Goal: Transaction & Acquisition: Purchase product/service

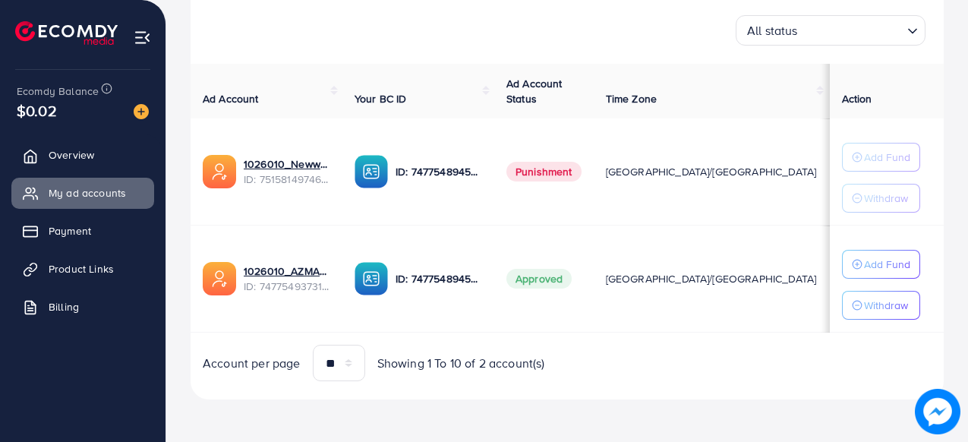
scroll to position [231, 0]
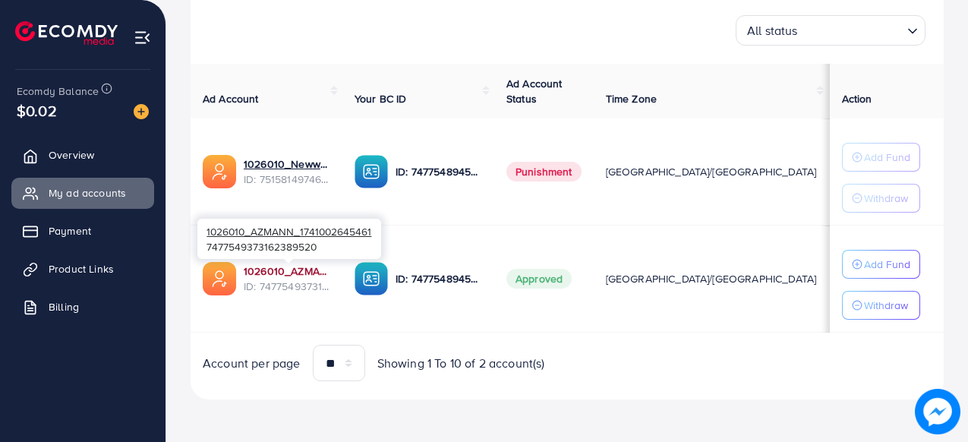
click at [305, 273] on link "1026010_AZMANN_1741002645461" at bounding box center [287, 271] width 87 height 15
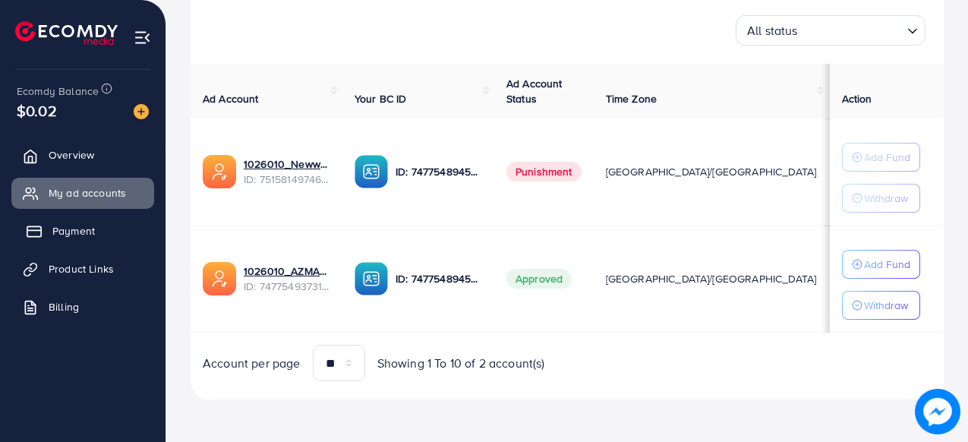
click at [51, 243] on link "Payment" at bounding box center [82, 231] width 143 height 30
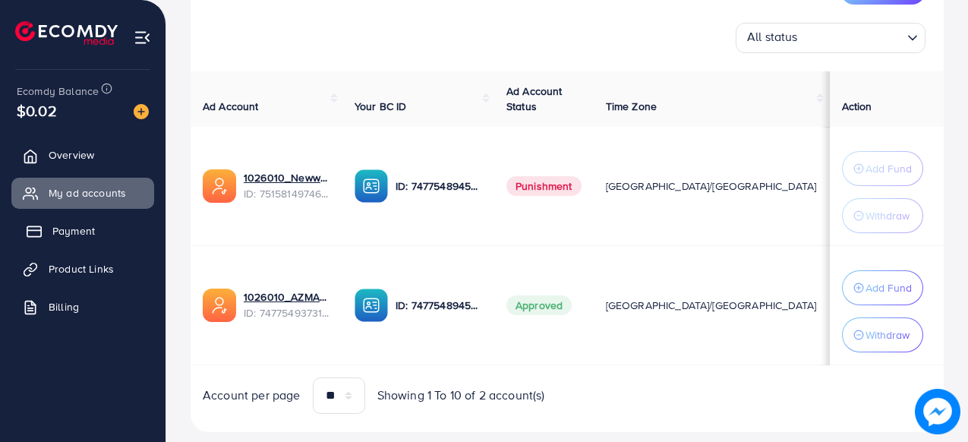
scroll to position [238, 0]
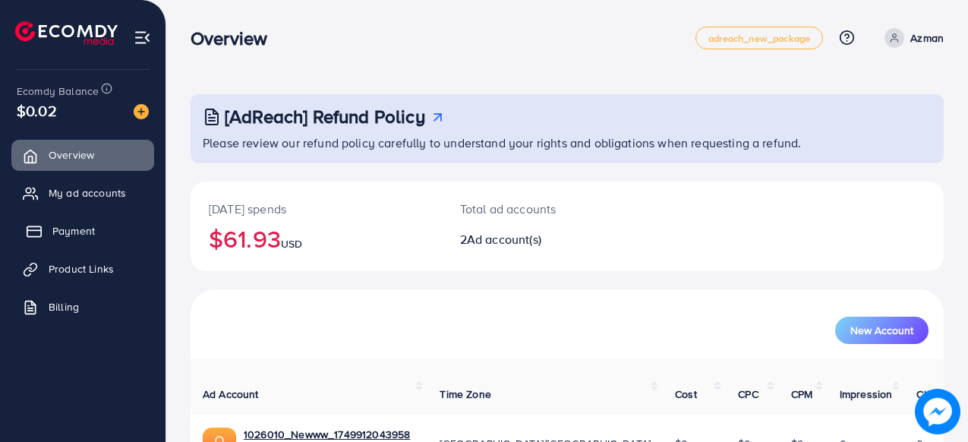
click at [89, 226] on span "Payment" at bounding box center [73, 230] width 43 height 15
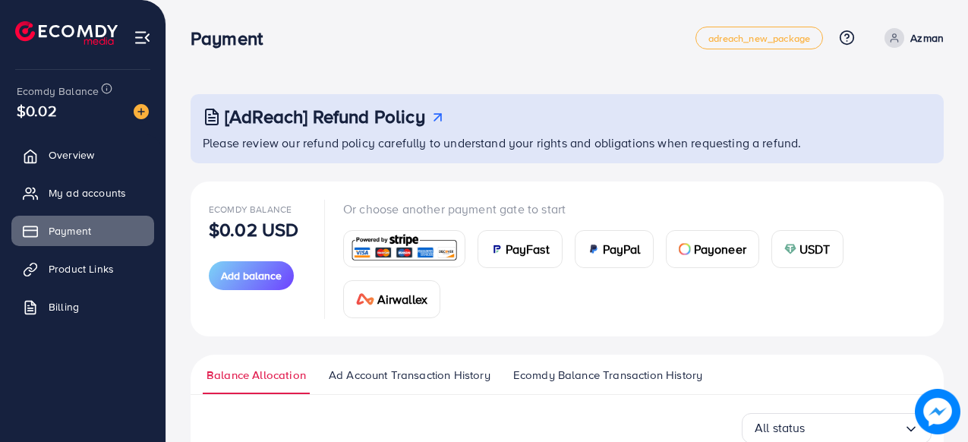
click at [518, 251] on span "PayFast" at bounding box center [528, 249] width 44 height 18
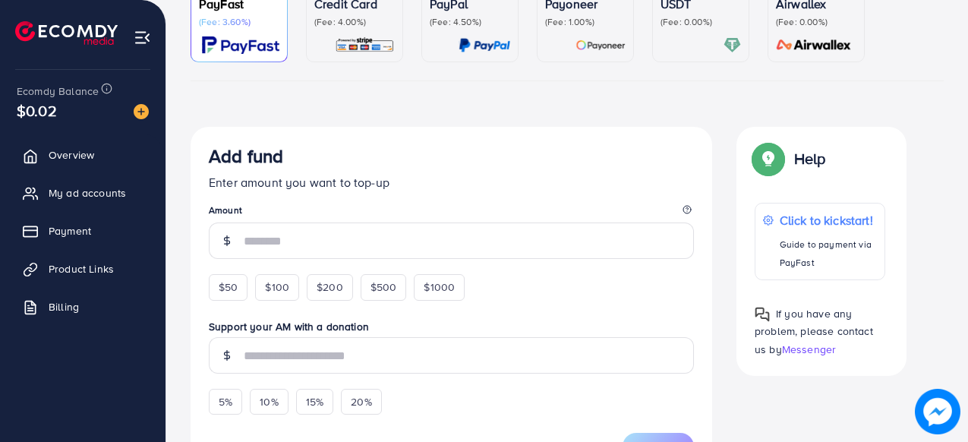
scroll to position [164, 0]
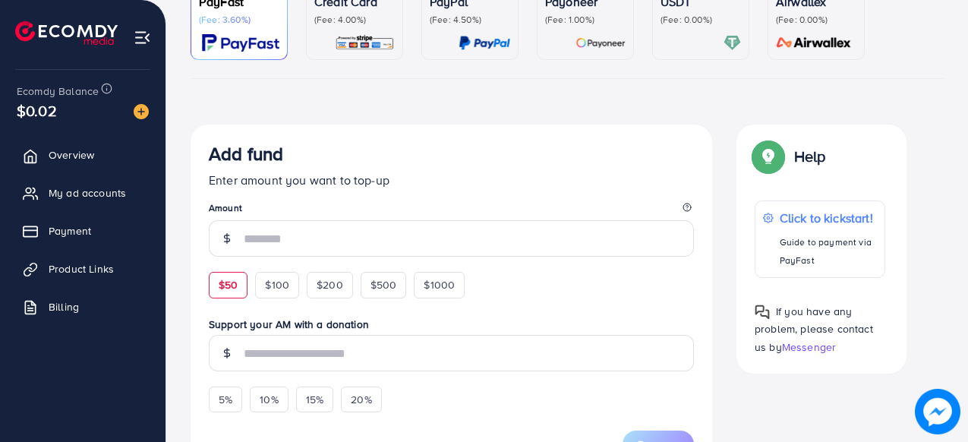
click at [229, 287] on span "$50" at bounding box center [228, 284] width 19 height 15
type input "**"
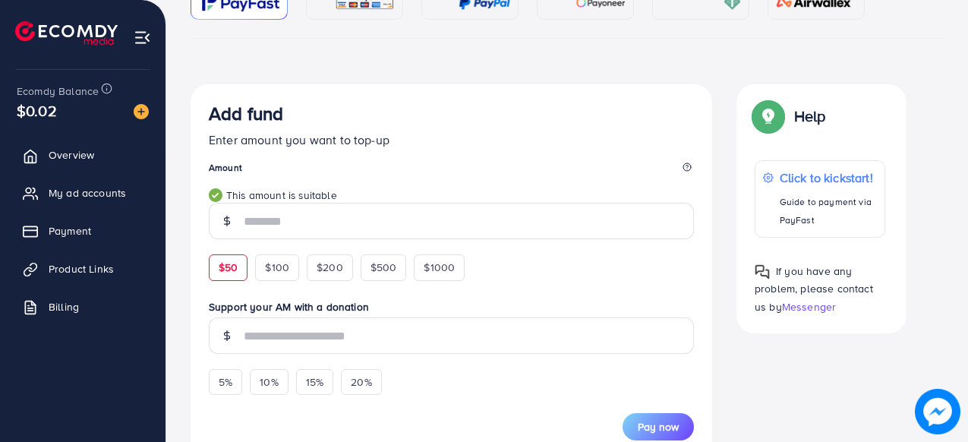
scroll to position [202, 0]
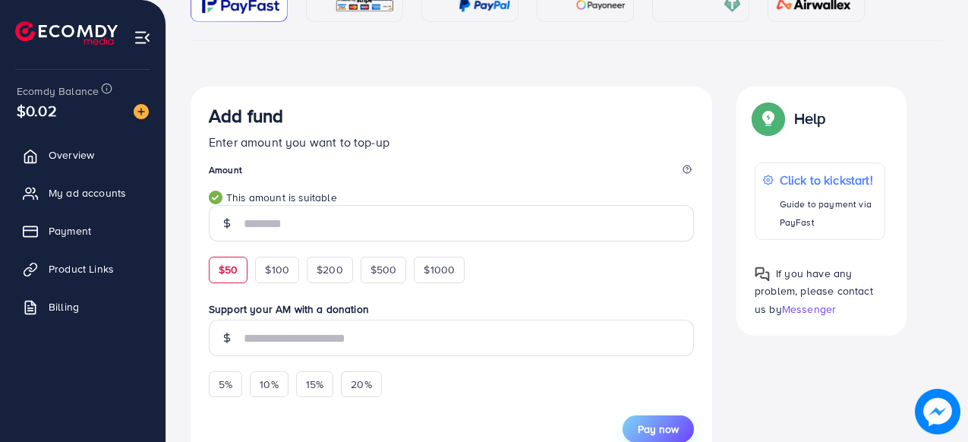
click at [663, 419] on button "Pay now" at bounding box center [658, 428] width 71 height 27
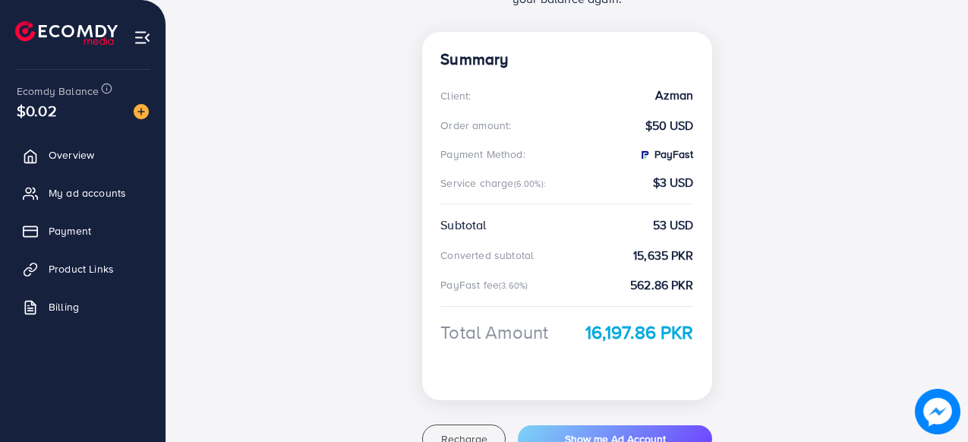
scroll to position [342, 0]
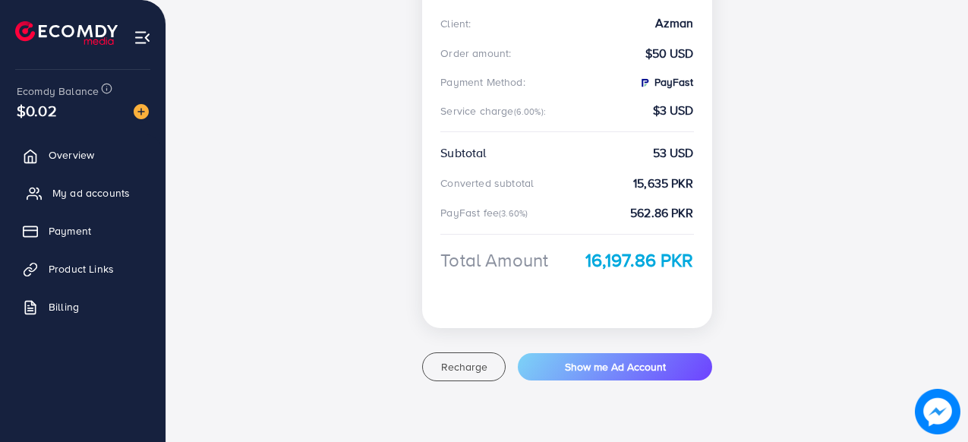
click at [90, 199] on span "My ad accounts" at bounding box center [90, 192] width 77 height 15
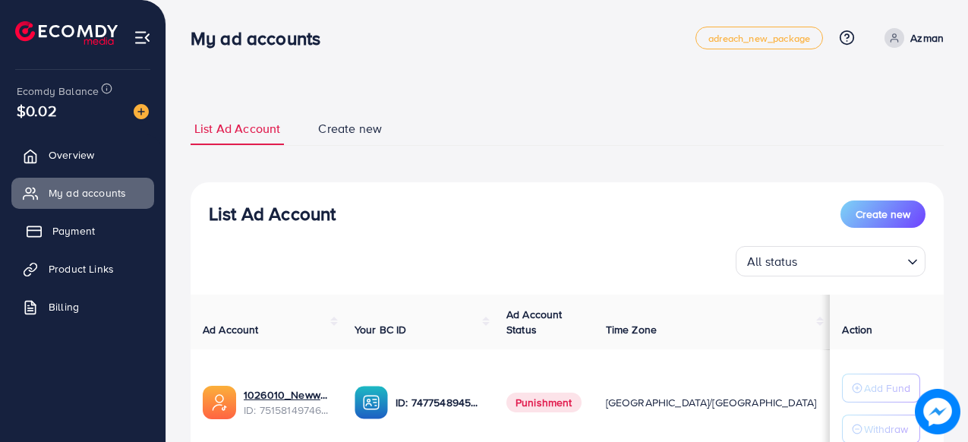
click at [76, 238] on span "Payment" at bounding box center [73, 230] width 43 height 15
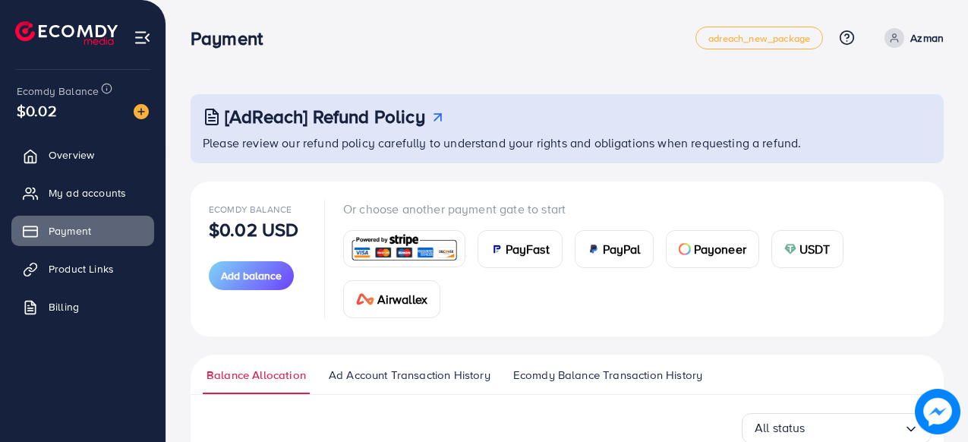
click at [515, 257] on span "PayFast" at bounding box center [528, 249] width 44 height 18
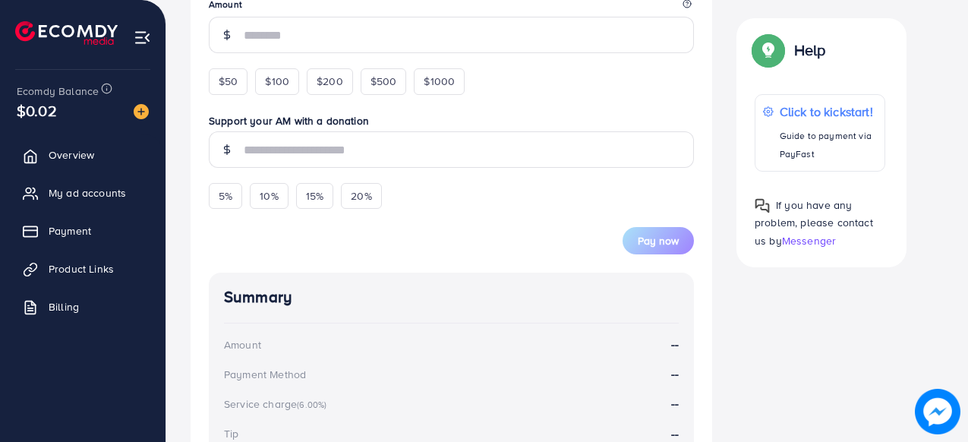
scroll to position [342, 0]
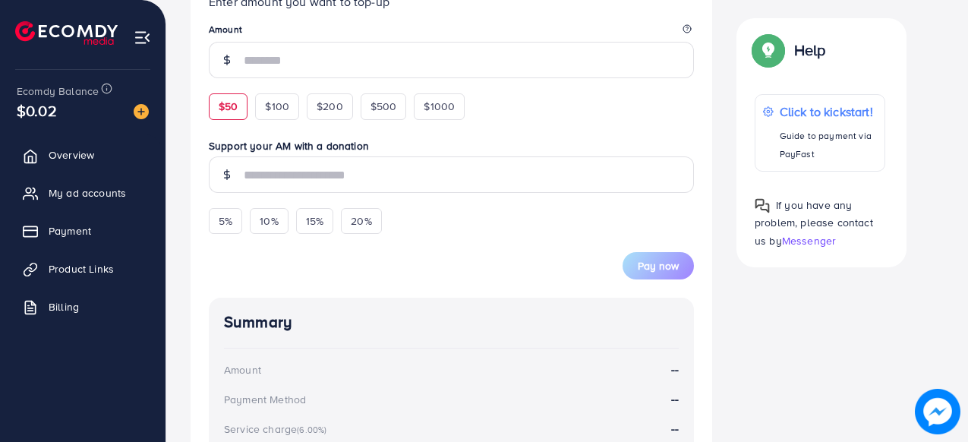
click at [219, 99] on span "$50" at bounding box center [228, 106] width 19 height 15
type input "**"
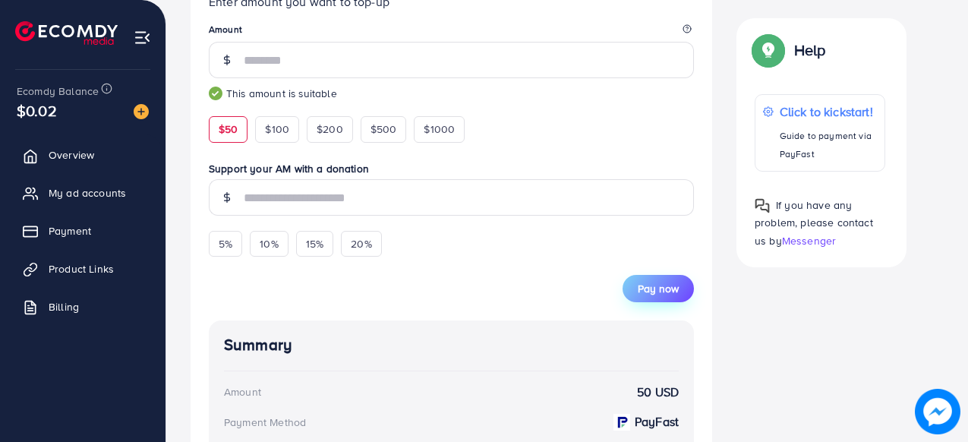
click at [658, 282] on span "Pay now" at bounding box center [658, 288] width 41 height 15
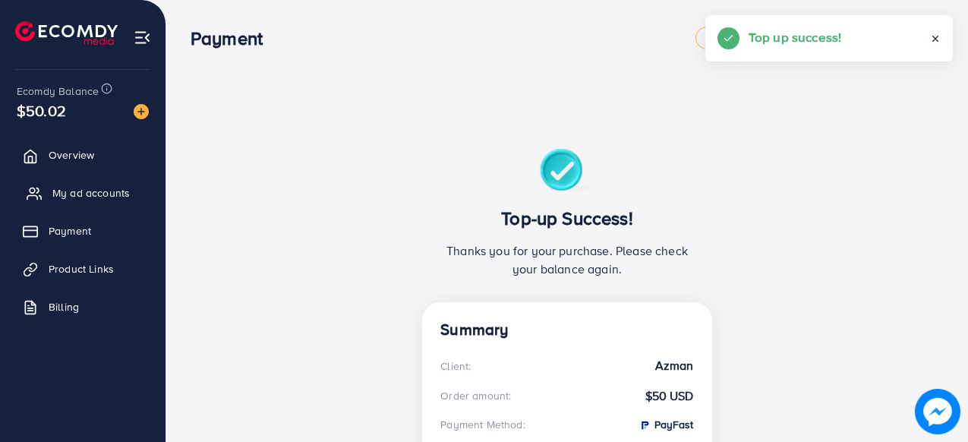
click at [99, 189] on span "My ad accounts" at bounding box center [90, 192] width 77 height 15
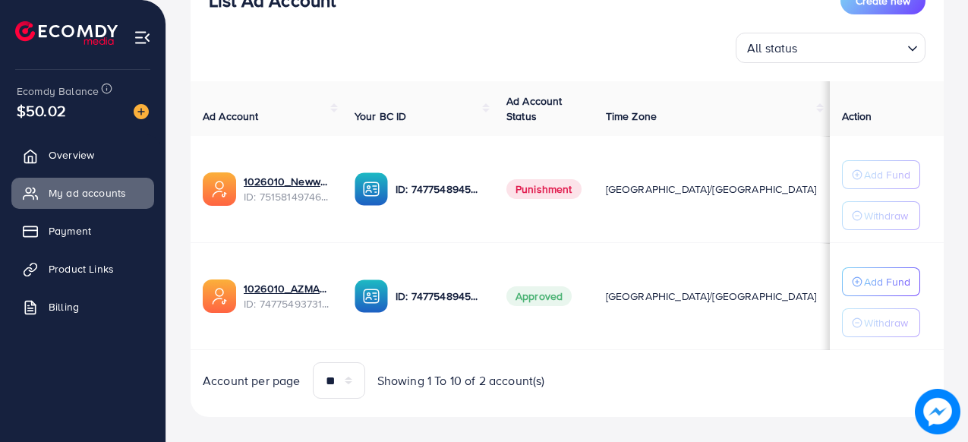
scroll to position [231, 0]
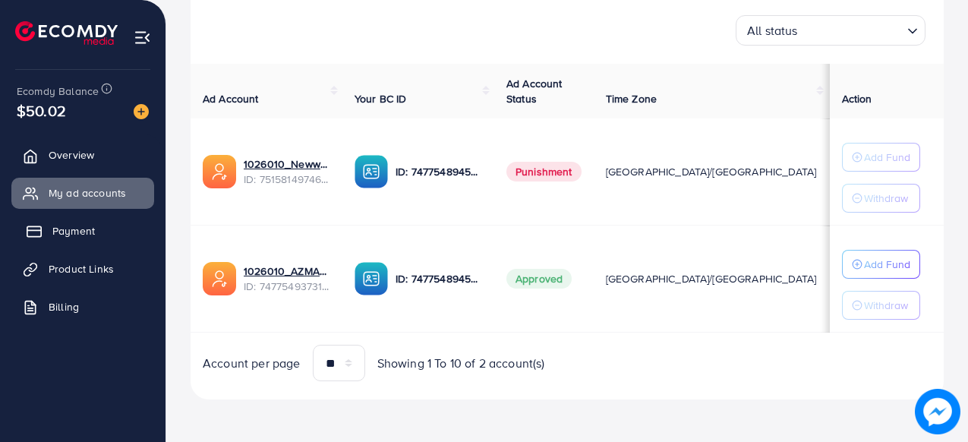
click at [88, 216] on link "Payment" at bounding box center [82, 231] width 143 height 30
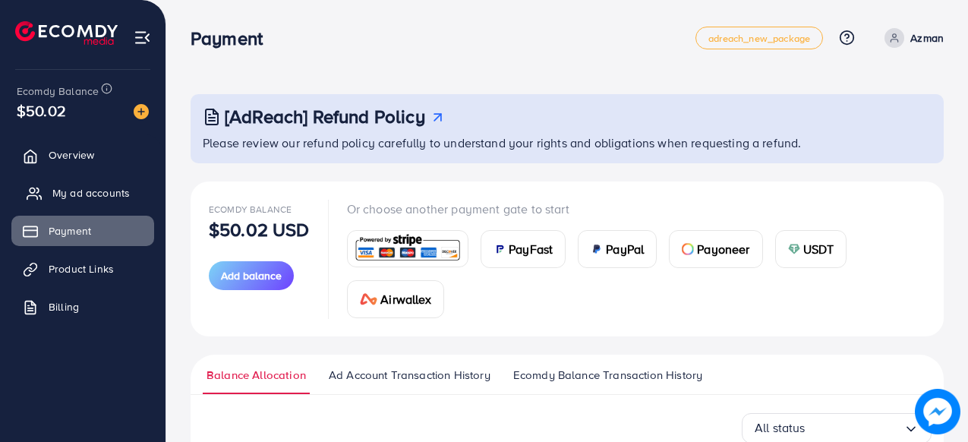
click at [123, 185] on span "My ad accounts" at bounding box center [90, 192] width 77 height 15
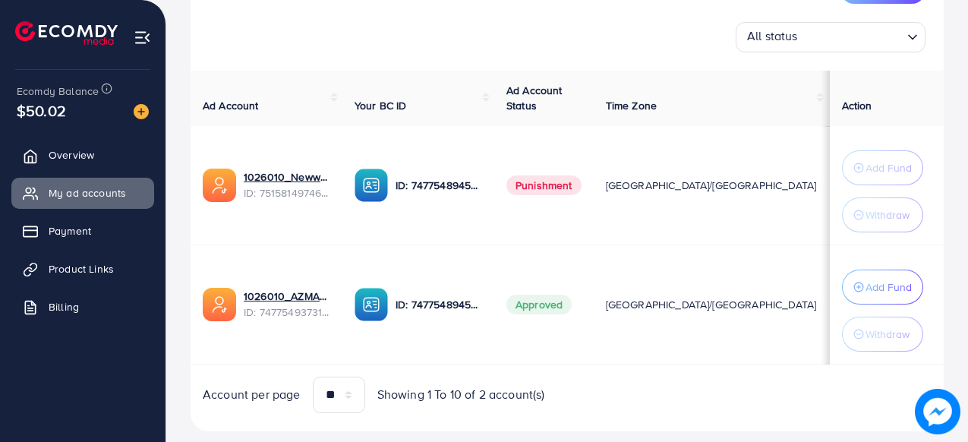
scroll to position [264, 0]
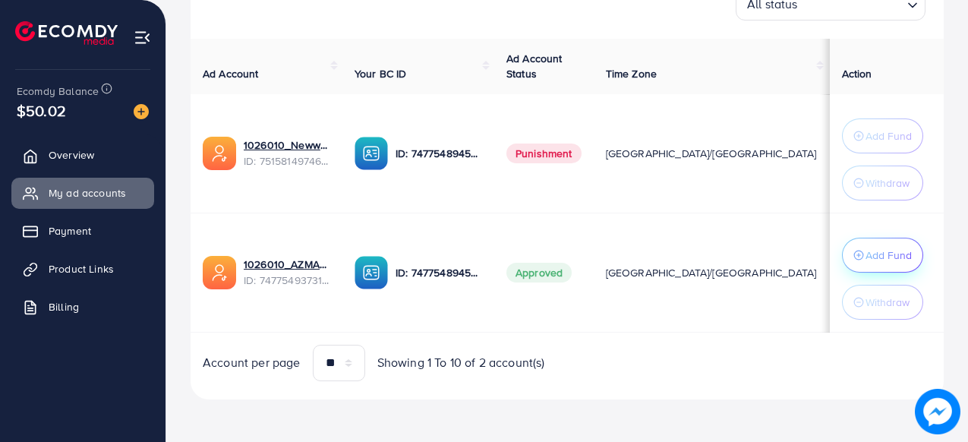
click at [872, 254] on p "Add Fund" at bounding box center [889, 255] width 46 height 18
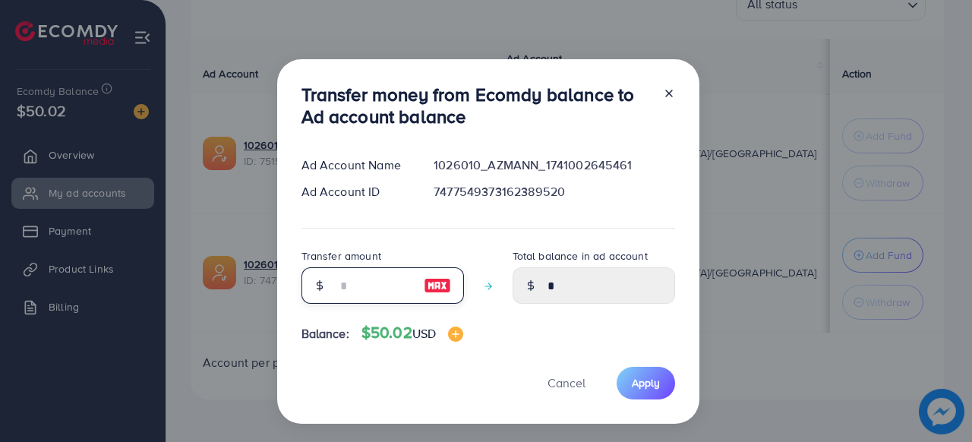
click at [357, 281] on input "number" at bounding box center [374, 285] width 76 height 36
type input "*"
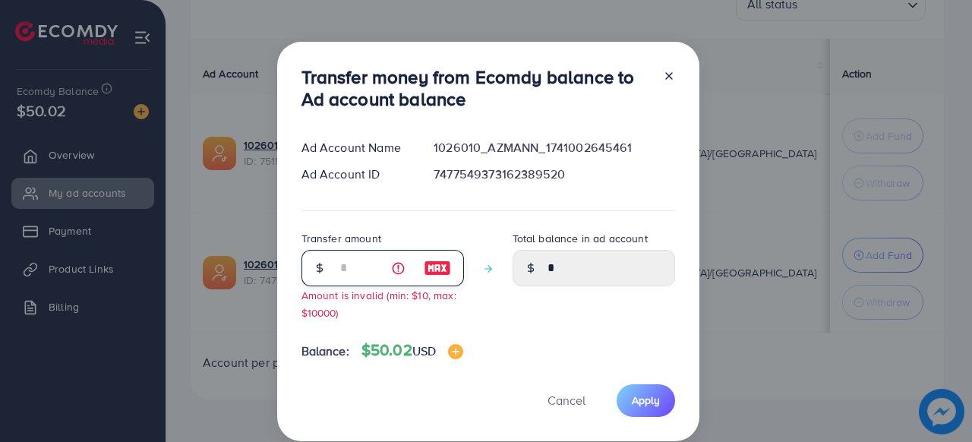
type input "****"
type input "**"
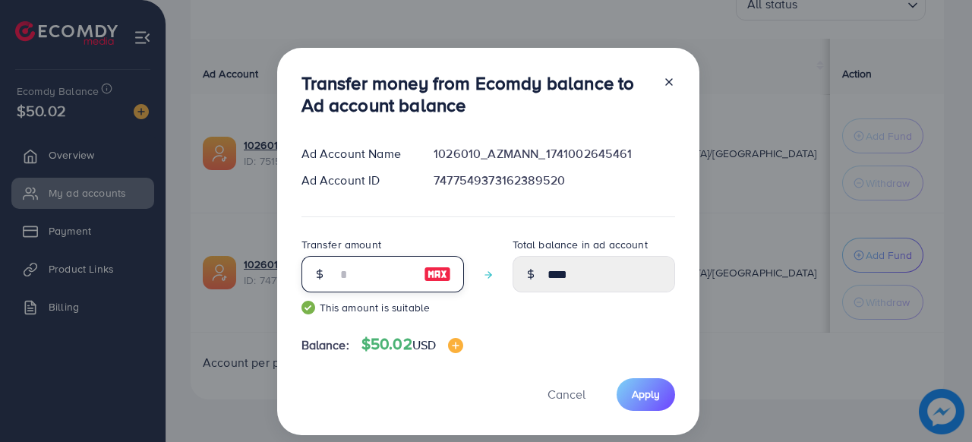
type input "*****"
type input "**"
click at [651, 385] on button "Apply" at bounding box center [646, 394] width 58 height 33
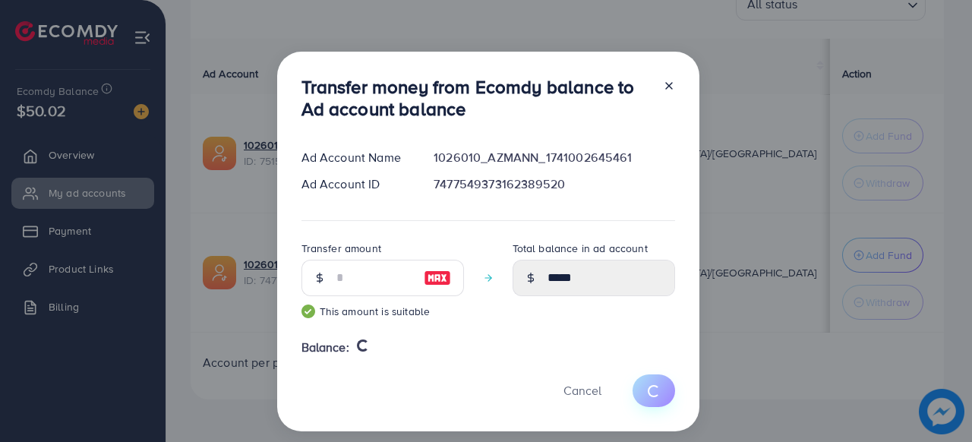
type input "*"
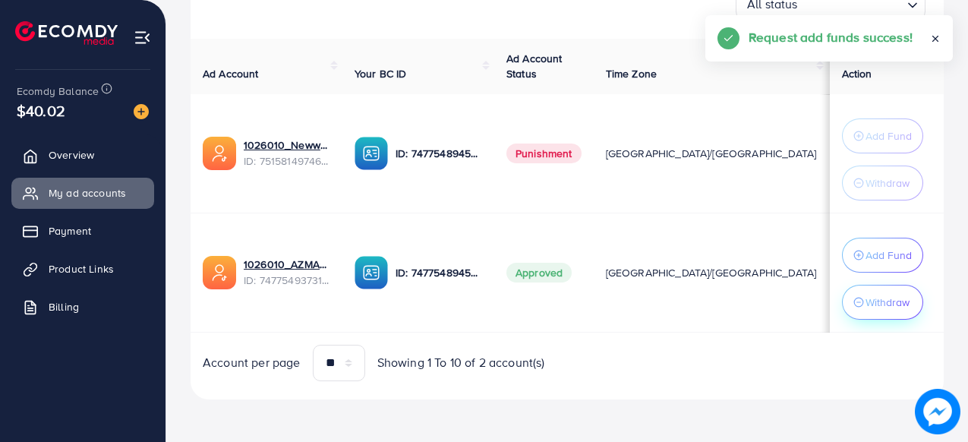
click at [878, 299] on p "Withdraw" at bounding box center [888, 302] width 44 height 18
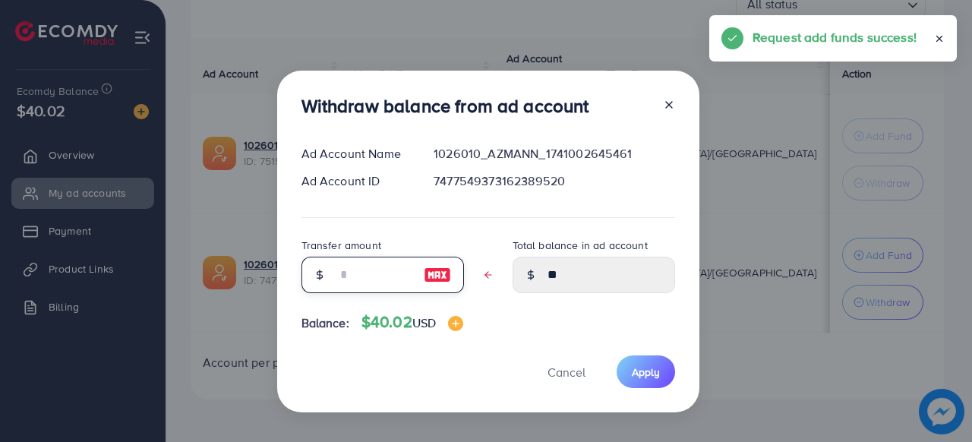
click at [385, 261] on input "text" at bounding box center [374, 275] width 76 height 36
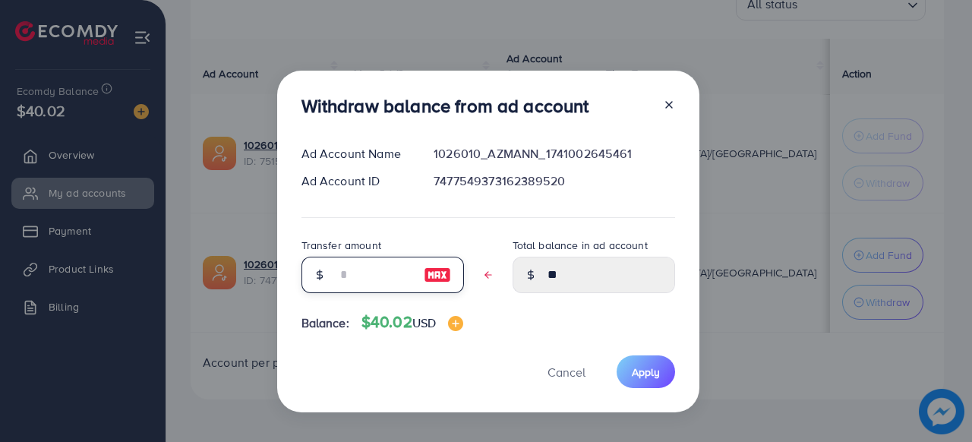
type input "*"
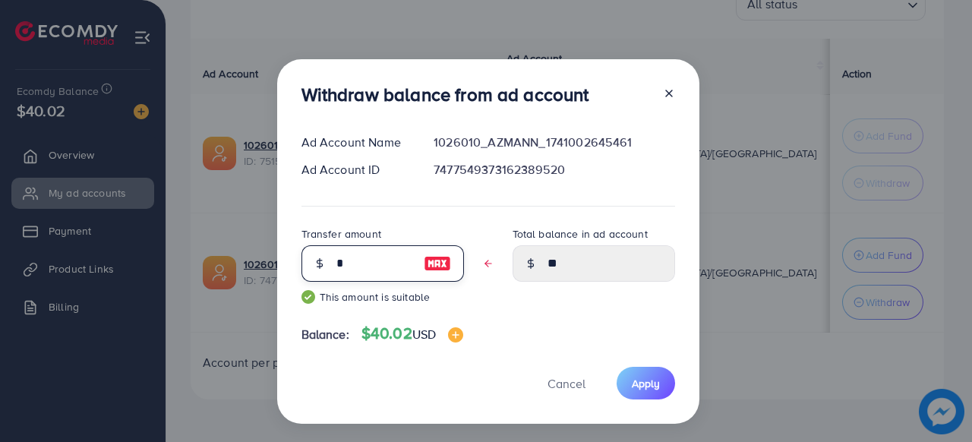
type input "****"
type input "*"
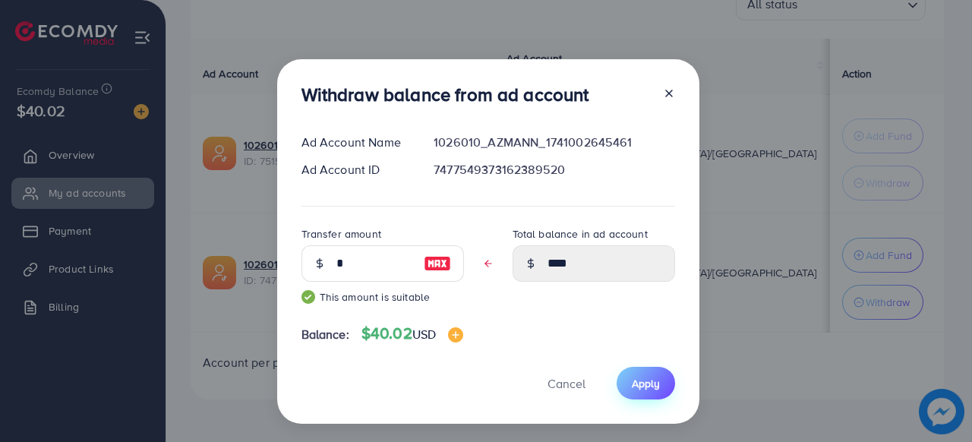
click at [637, 380] on span "Apply" at bounding box center [646, 383] width 28 height 15
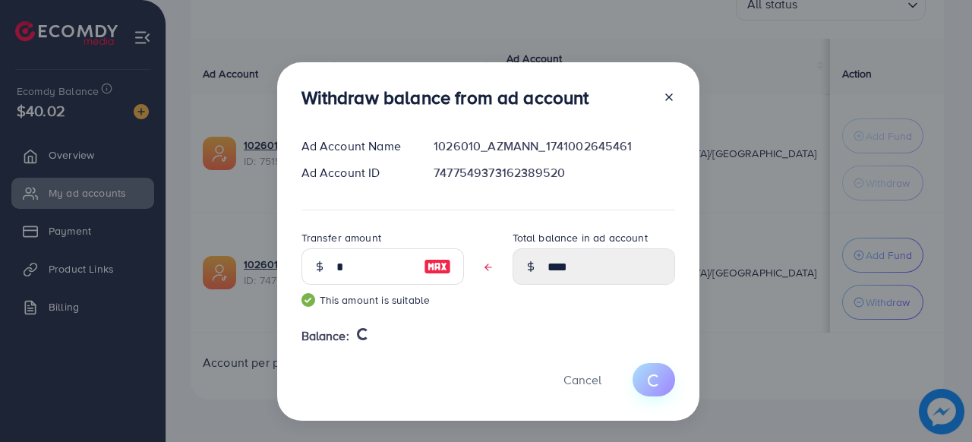
type input "**"
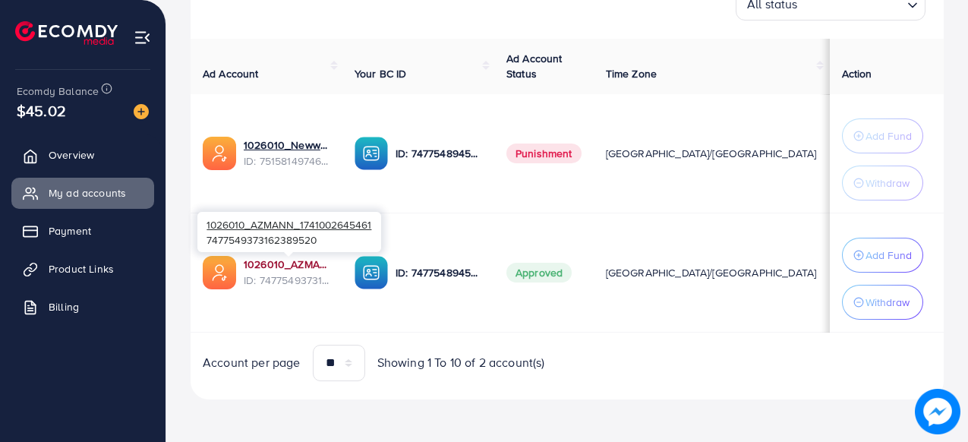
click at [267, 265] on link "1026010_AZMANN_1741002645461" at bounding box center [287, 264] width 87 height 15
